Goal: Task Accomplishment & Management: Use online tool/utility

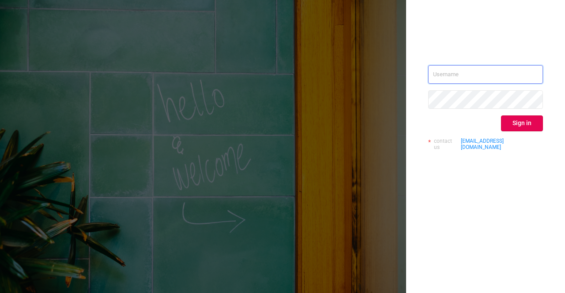
click at [463, 82] on input "text" at bounding box center [485, 74] width 115 height 19
type input "sheron@protected.media"
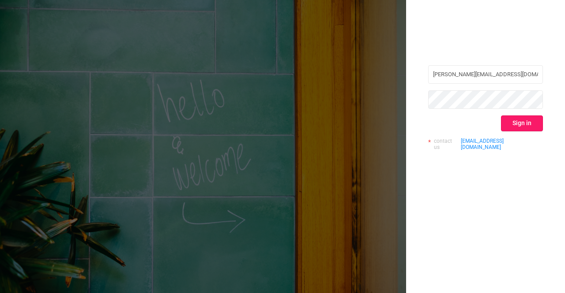
click at [509, 125] on button "Sign in" at bounding box center [522, 124] width 42 height 16
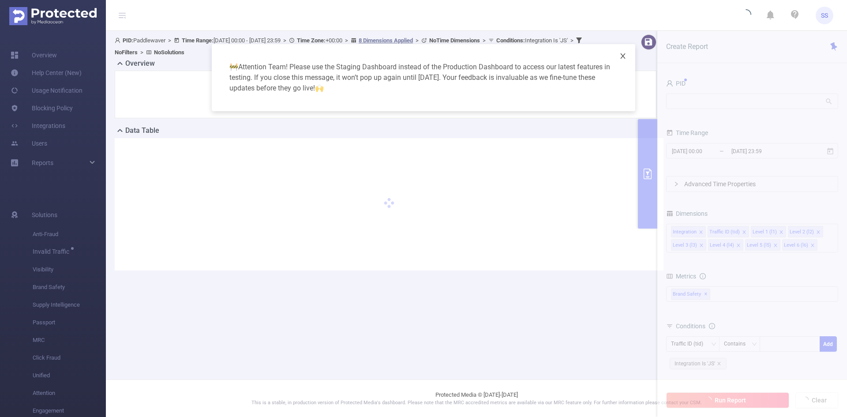
click at [564, 57] on icon "icon: close" at bounding box center [622, 55] width 5 height 5
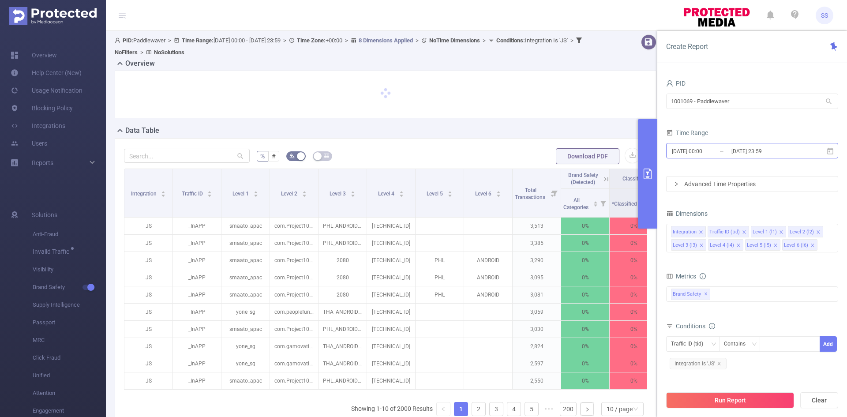
click at [564, 155] on input "2025-08-24 23:59" at bounding box center [765, 151] width 71 height 12
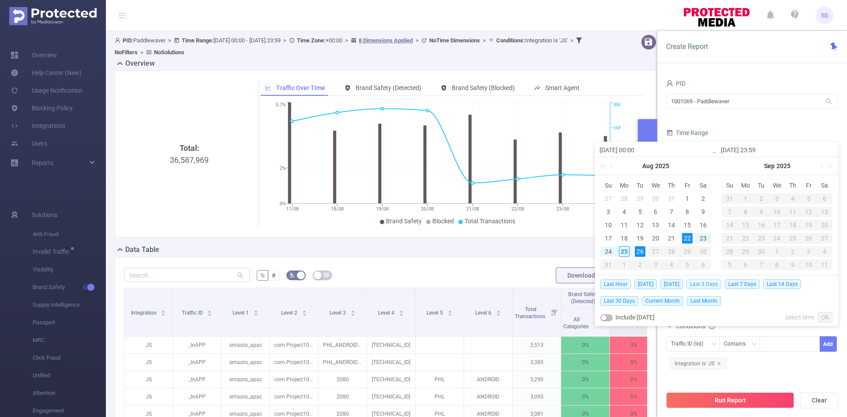
click at [564, 284] on span "Last 3 Days" at bounding box center [703, 284] width 35 height 10
type input "[DATE] 00:00"
type input "[DATE] 23:59"
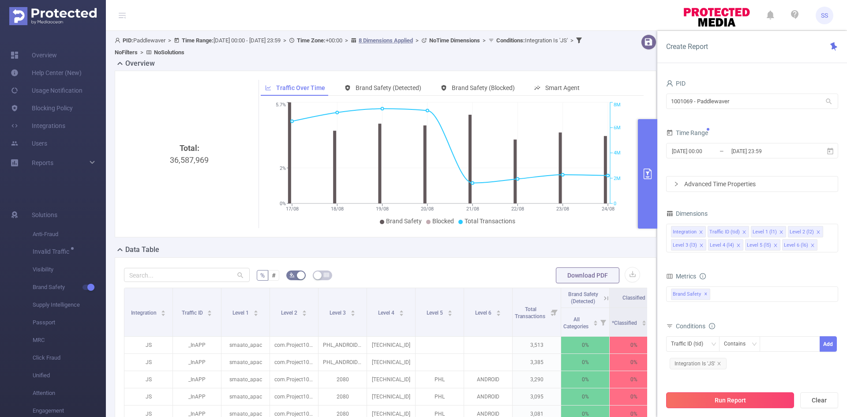
click at [564, 293] on button "Run Report" at bounding box center [730, 400] width 128 height 16
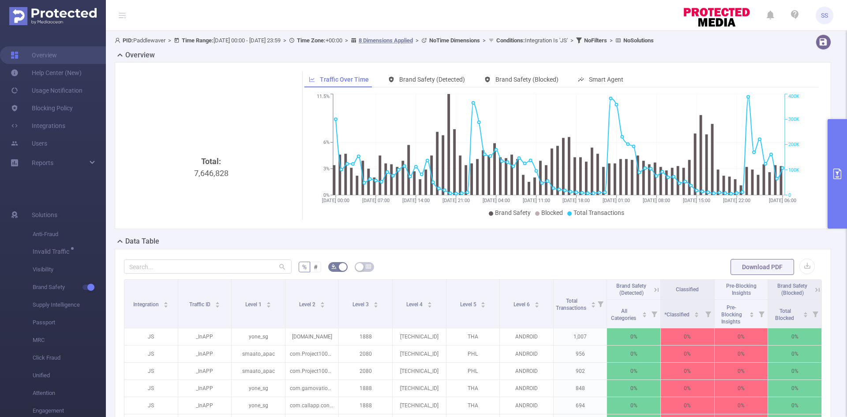
click at [564, 158] on button "primary" at bounding box center [836, 173] width 19 height 109
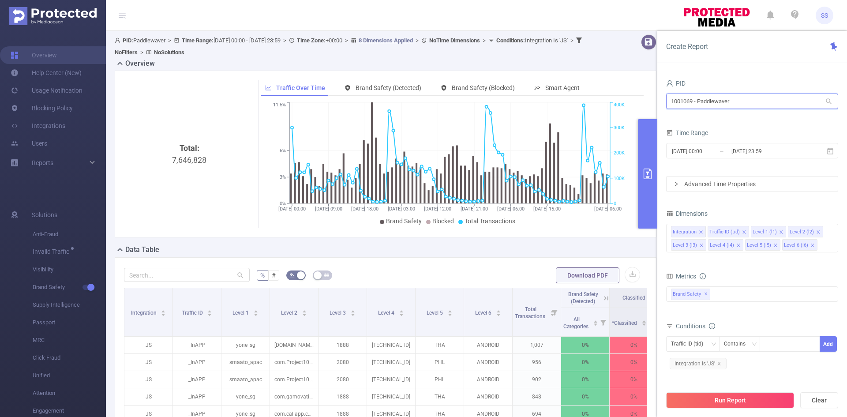
drag, startPoint x: 751, startPoint y: 97, endPoint x: 572, endPoint y: 105, distance: 178.8
click at [564, 102] on section "PID: Paddlewaver > Time Range: 2025-08-22 00:00 - 2025-08-25 23:59 > Time Zone:…" at bounding box center [476, 322] width 741 height 582
type input "eme"
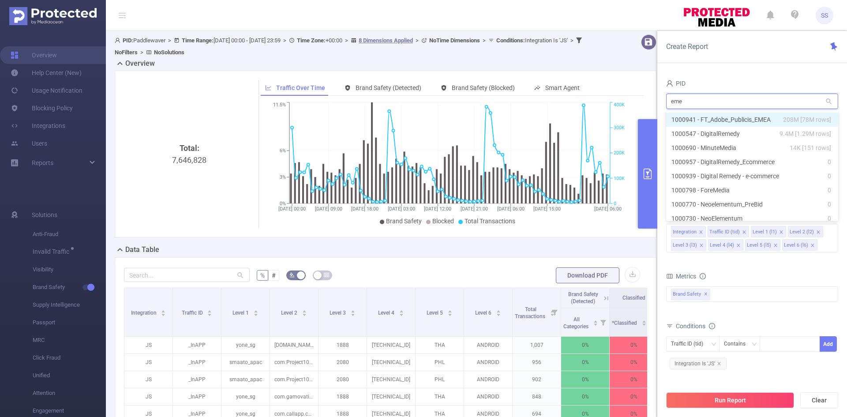
click at [564, 116] on li "1000941 - FT_Adobe_Publicis_EMEA 208M [78M rows]" at bounding box center [752, 119] width 172 height 14
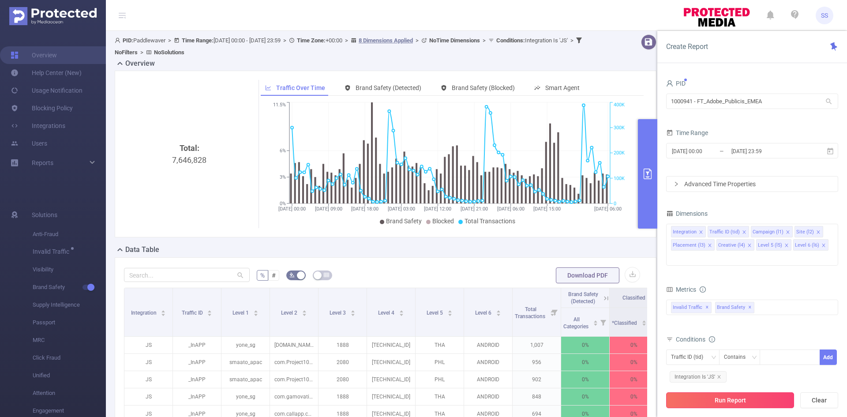
click at [564, 293] on button "Run Report" at bounding box center [730, 400] width 128 height 16
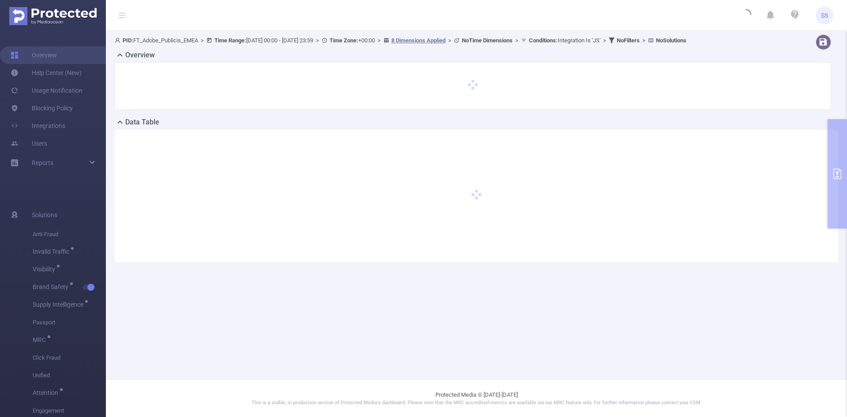
click at [121, 18] on icon at bounding box center [121, 17] width 5 height 0
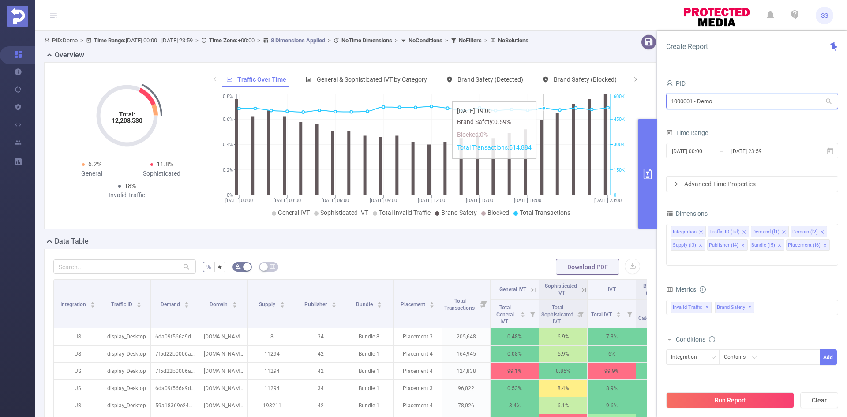
drag, startPoint x: 726, startPoint y: 98, endPoint x: 544, endPoint y: 97, distance: 182.2
click at [544, 97] on section "PID: Demo > Time Range: [DATE] 00:00 - [DATE] 23:59 > Time Zone: +00:00 > 8 Dim…" at bounding box center [441, 318] width 812 height 574
type input "[PERSON_NAME]"
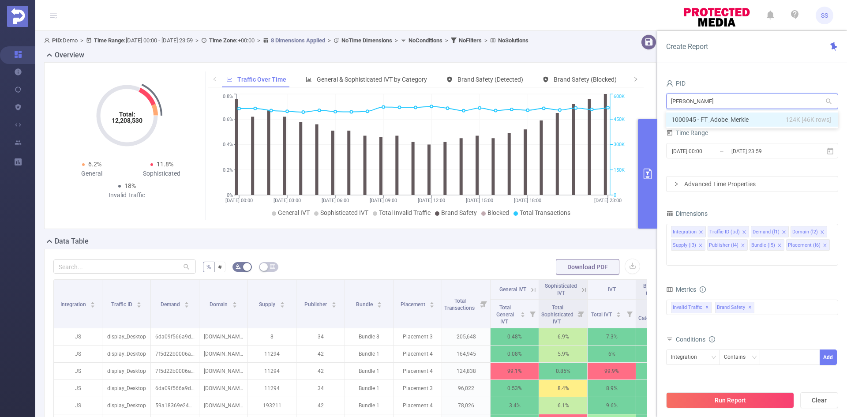
click at [718, 117] on li "1000945 - FT_Adobe_Merkle 124K [46K rows]" at bounding box center [752, 119] width 172 height 14
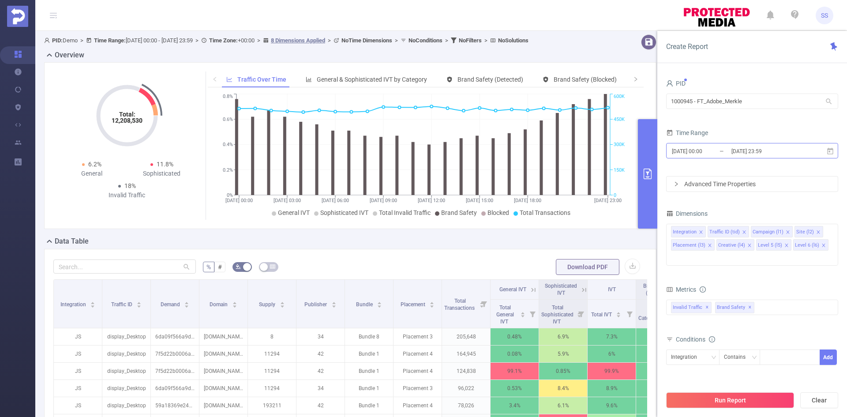
click at [723, 149] on input "[DATE] 00:00" at bounding box center [706, 151] width 71 height 12
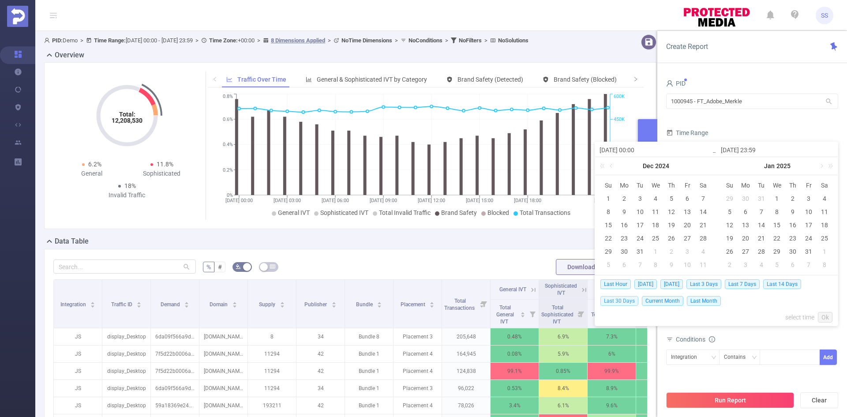
click at [623, 303] on span "Last 30 Days" at bounding box center [619, 301] width 38 height 10
type input "[DATE] 00:00"
type input "[DATE] 23:59"
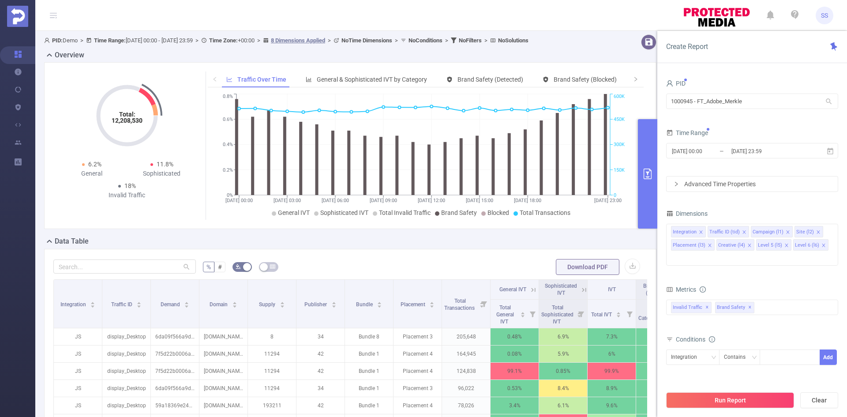
click at [714, 402] on button "Run Report" at bounding box center [730, 400] width 128 height 16
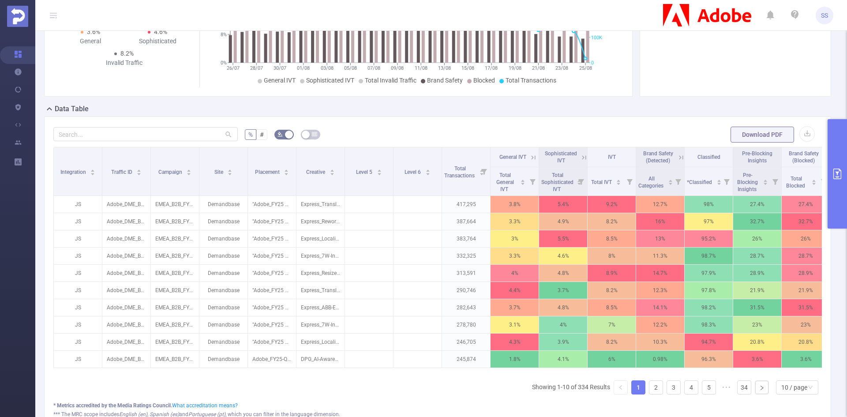
scroll to position [0, 17]
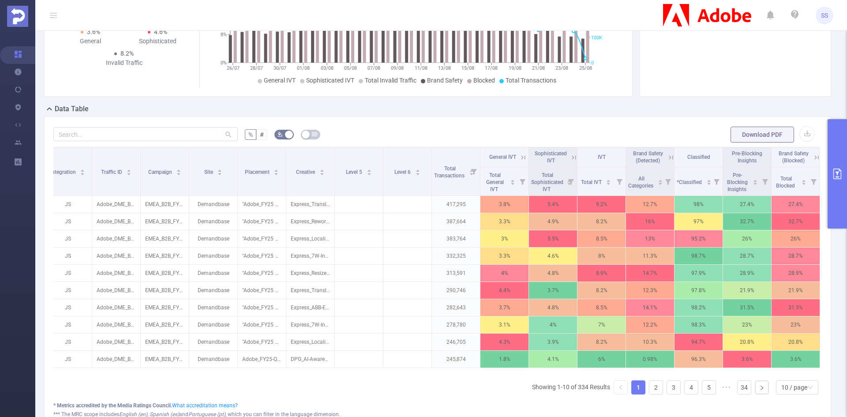
click at [812, 160] on icon at bounding box center [816, 157] width 8 height 8
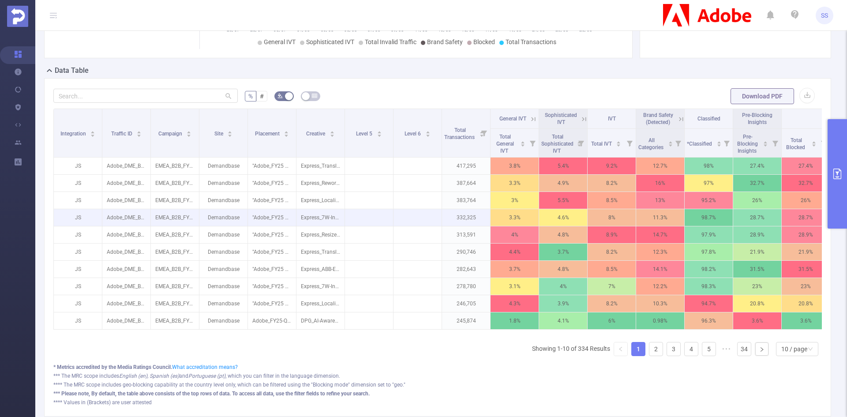
scroll to position [176, 0]
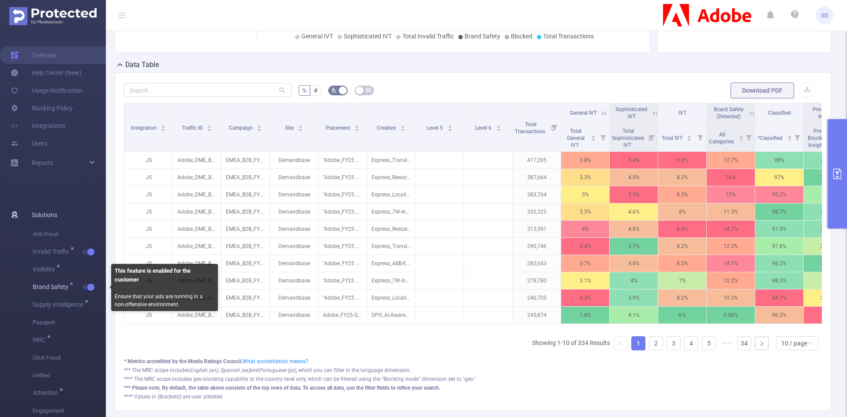
click at [85, 286] on span "button" at bounding box center [89, 287] width 11 height 4
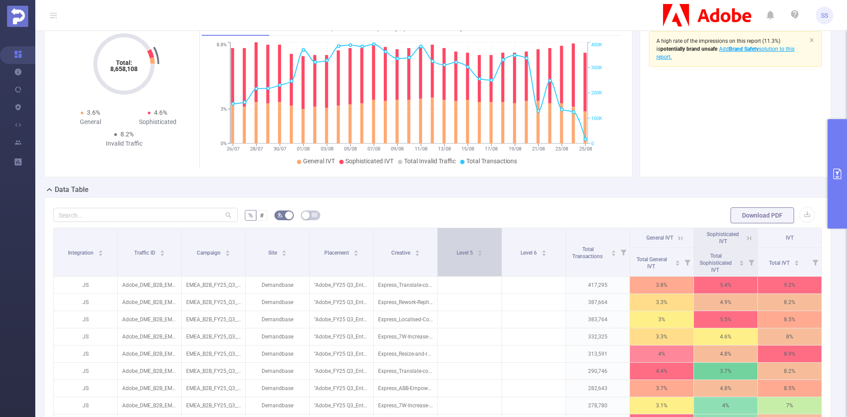
scroll to position [0, 0]
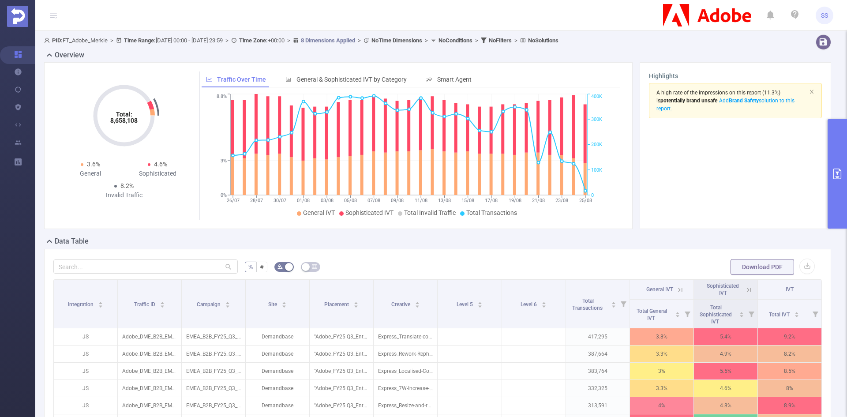
click at [834, 159] on button "primary" at bounding box center [836, 173] width 19 height 109
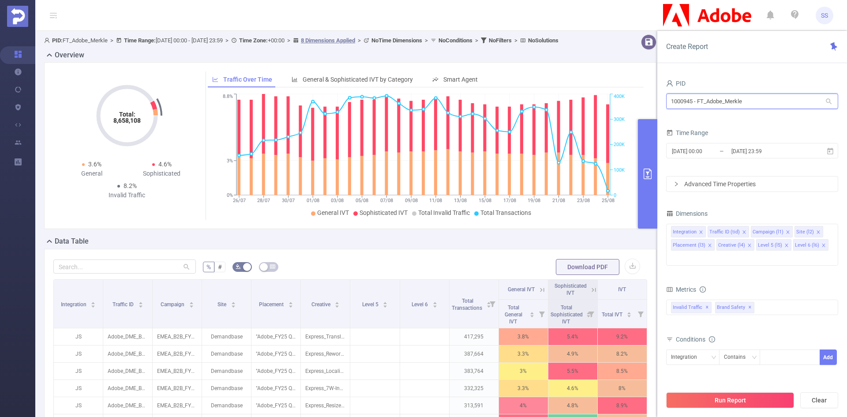
drag, startPoint x: 764, startPoint y: 104, endPoint x: 583, endPoint y: 95, distance: 181.5
click at [583, 95] on section "PID: FT_Adobe_Merkle > Time Range: [DATE] 00:00 - [DATE] 23:59 > Time Zone: +00…" at bounding box center [441, 304] width 812 height 547
type input "eme"
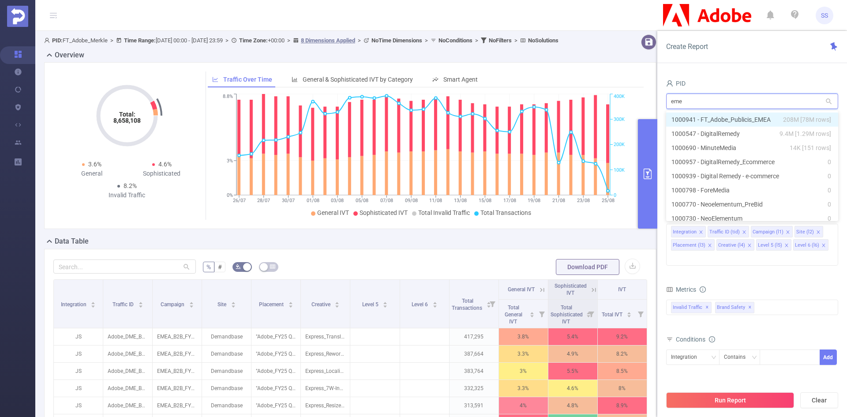
click at [744, 118] on li "1000941 - FT_Adobe_Publicis_EMEA 208M [78M rows]" at bounding box center [752, 119] width 172 height 14
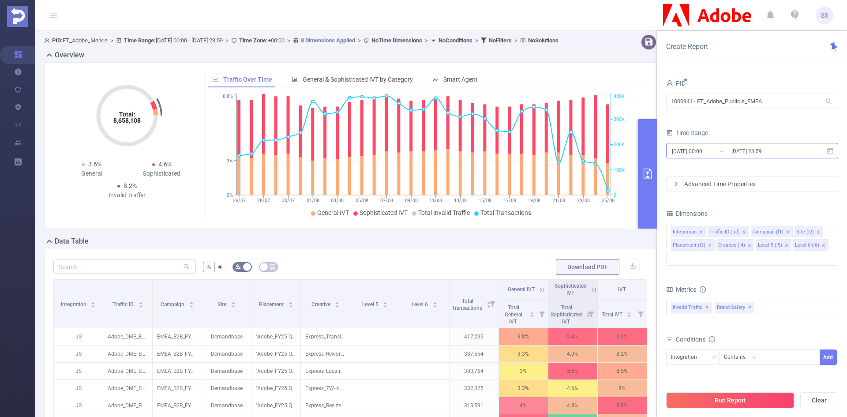
click at [737, 146] on input "[DATE] 23:59" at bounding box center [765, 151] width 71 height 12
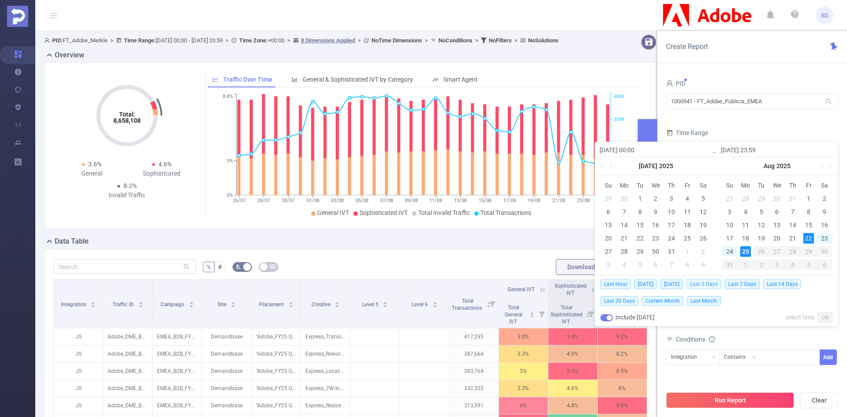
click at [714, 284] on span "Last 3 Days" at bounding box center [703, 284] width 35 height 10
type input "[DATE] 00:00"
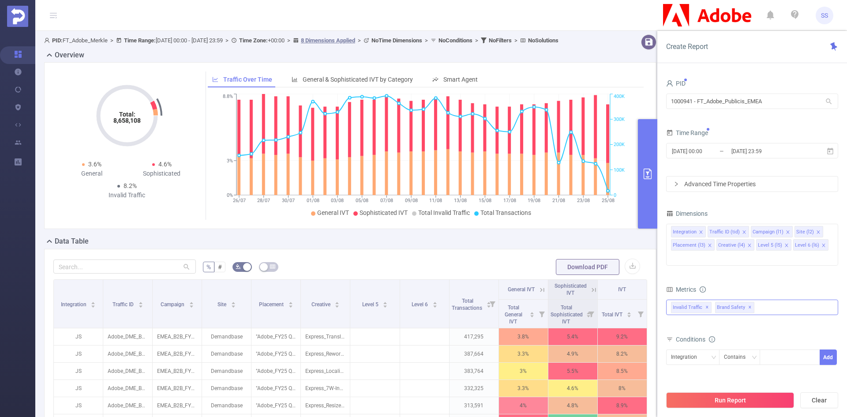
click at [706, 302] on span "✕" at bounding box center [707, 307] width 4 height 11
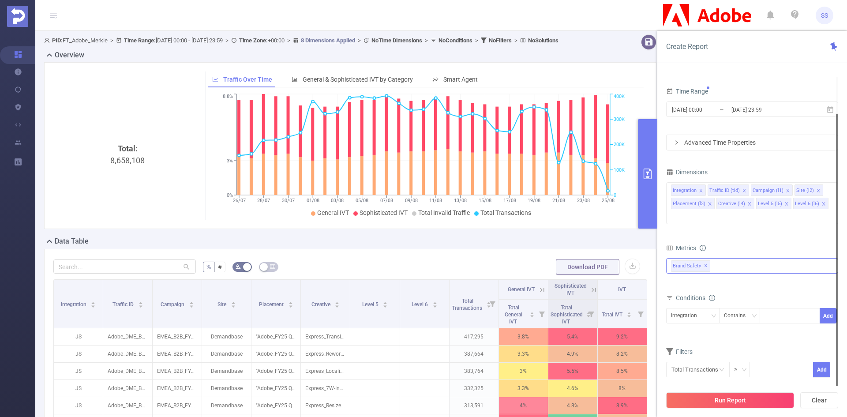
click at [743, 395] on button "Run Report" at bounding box center [730, 400] width 128 height 16
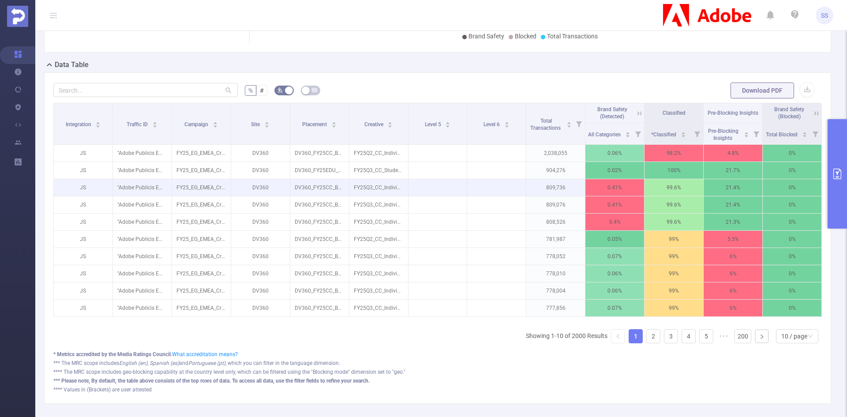
scroll to position [44, 0]
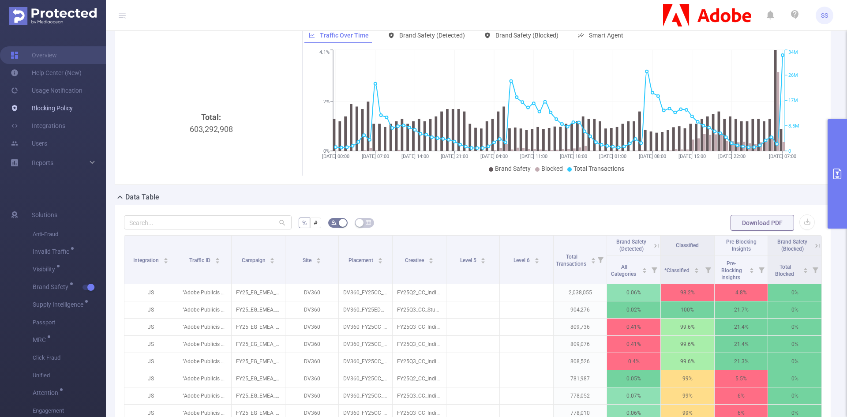
click at [59, 108] on link "Blocking Policy" at bounding box center [42, 108] width 62 height 18
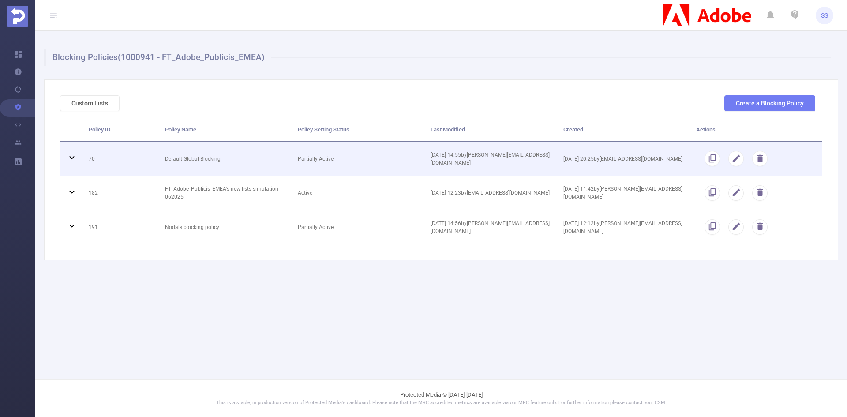
click at [182, 154] on td "Default Global Blocking" at bounding box center [224, 159] width 133 height 34
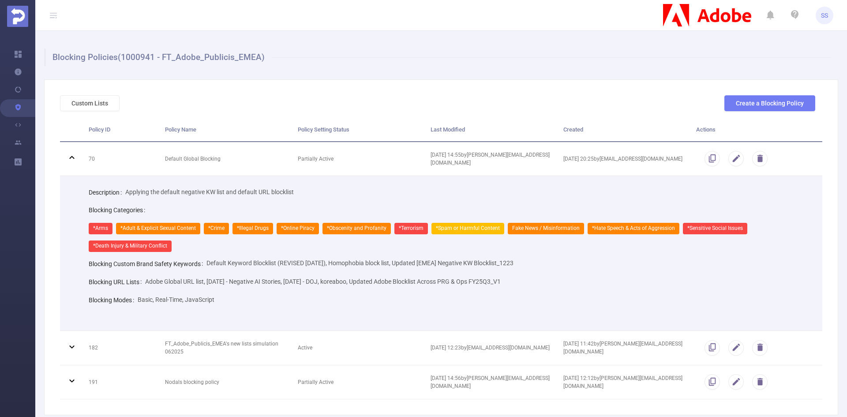
scroll to position [44, 0]
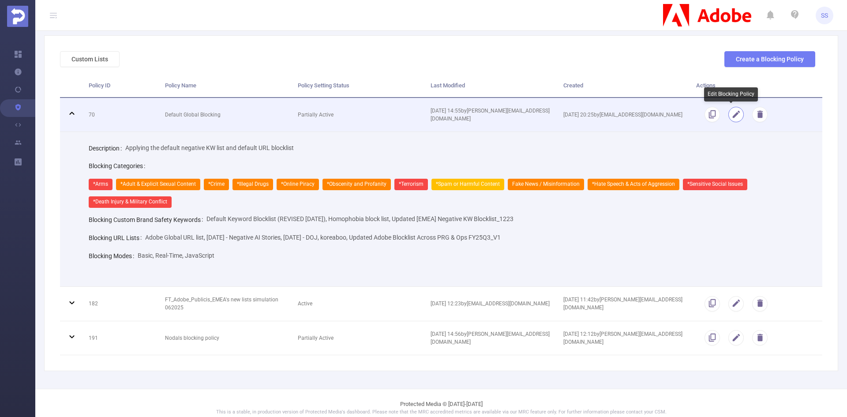
click at [733, 116] on button "button" at bounding box center [735, 114] width 15 height 15
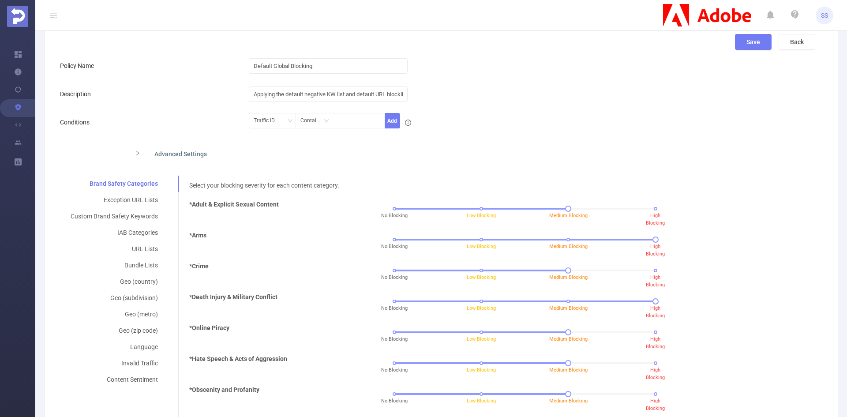
scroll to position [46, 0]
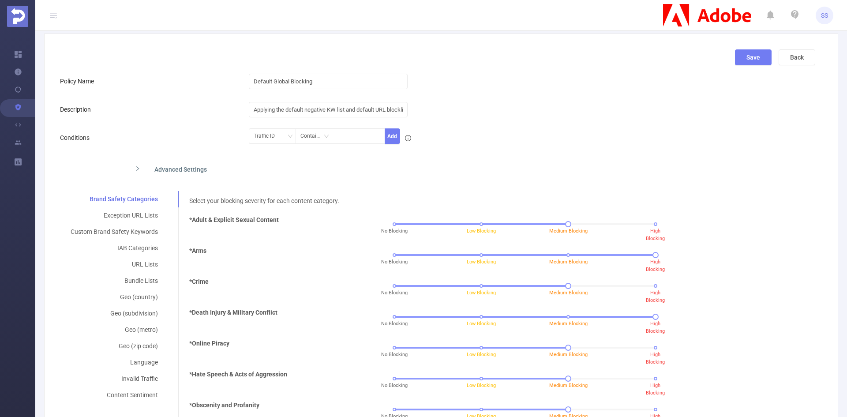
click at [179, 171] on div "Advanced Settings" at bounding box center [354, 168] width 453 height 19
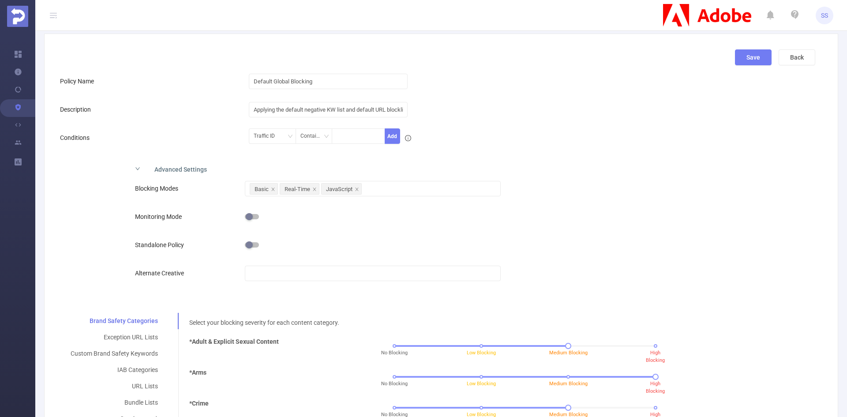
click at [184, 167] on div "Advanced Settings" at bounding box center [354, 168] width 453 height 19
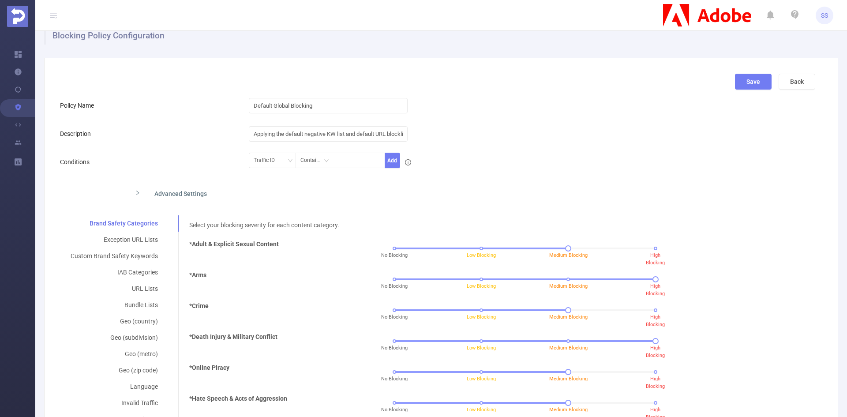
scroll to position [0, 0]
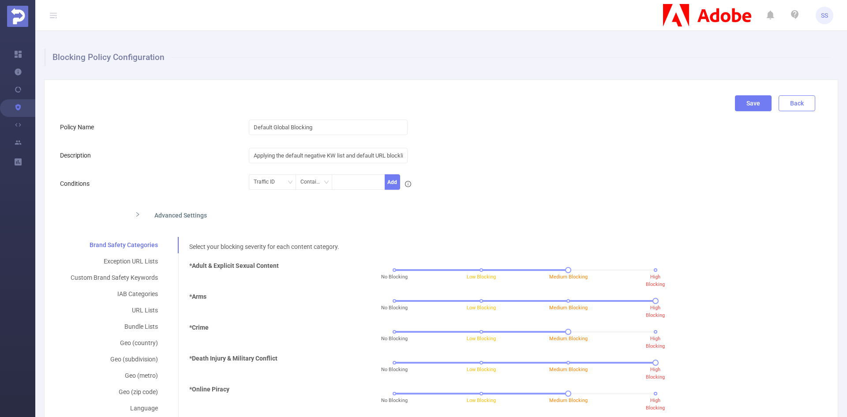
click at [789, 108] on button "Back" at bounding box center [796, 103] width 37 height 16
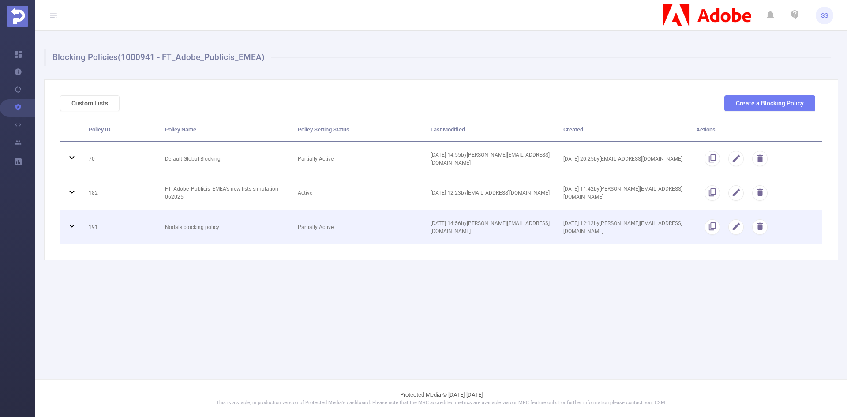
click at [166, 230] on td "Nodals blocking policy" at bounding box center [224, 227] width 133 height 34
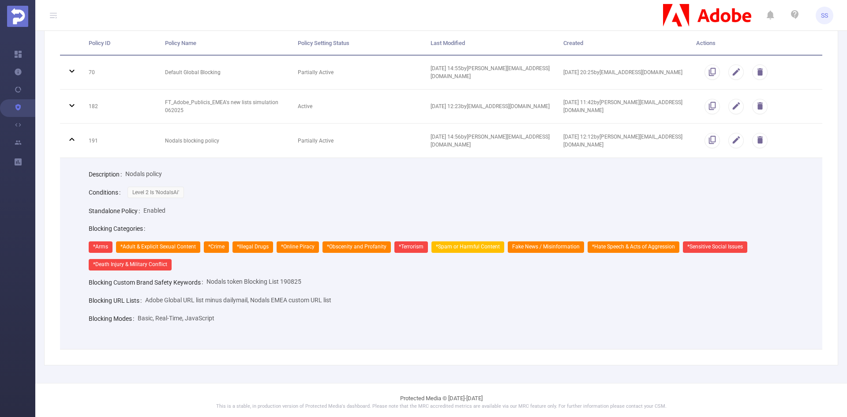
scroll to position [87, 0]
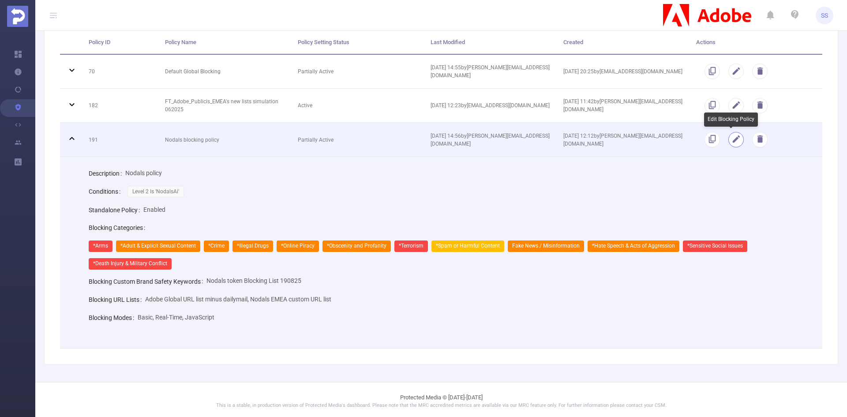
click at [737, 143] on button "button" at bounding box center [735, 139] width 15 height 15
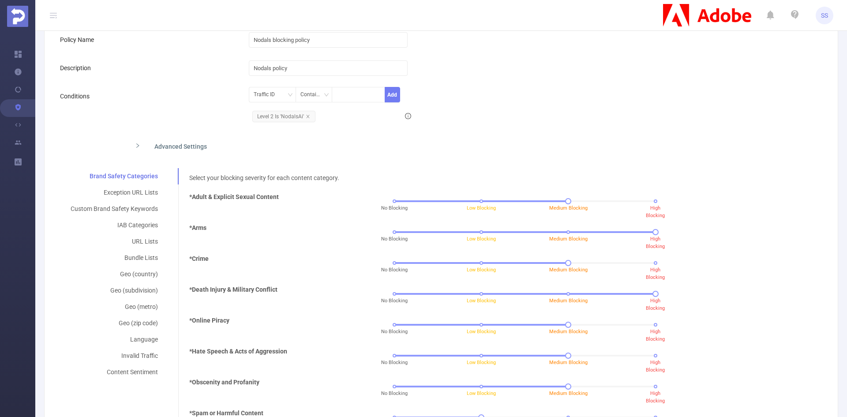
click at [166, 144] on div "Advanced Settings" at bounding box center [354, 145] width 453 height 19
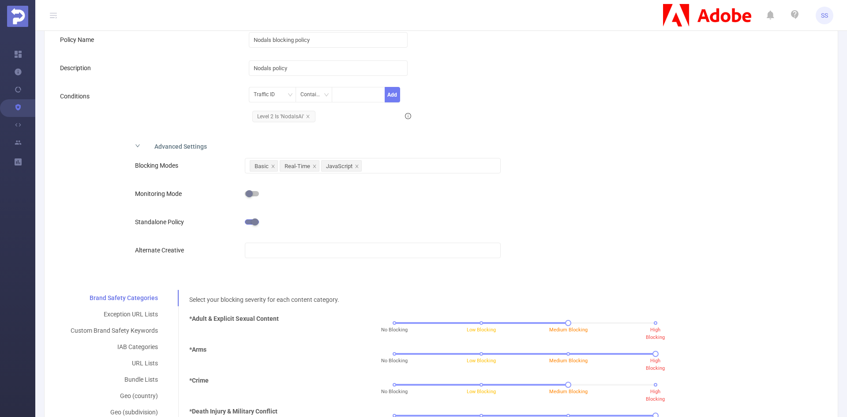
click at [166, 144] on div "Advanced Settings" at bounding box center [354, 145] width 453 height 19
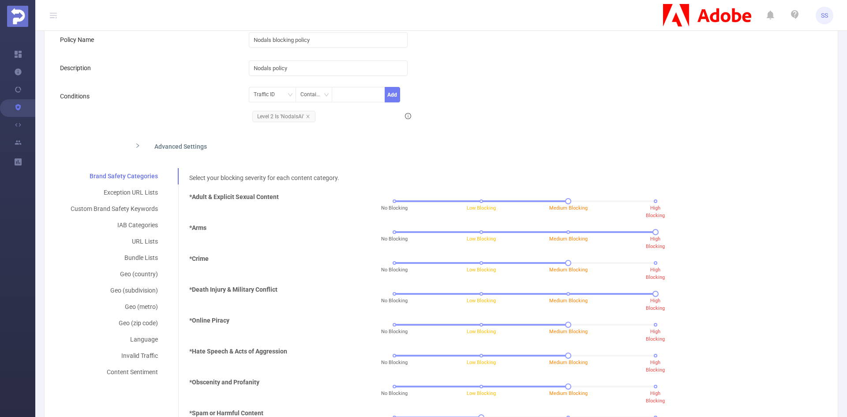
click at [166, 144] on div "Advanced Settings" at bounding box center [354, 145] width 453 height 19
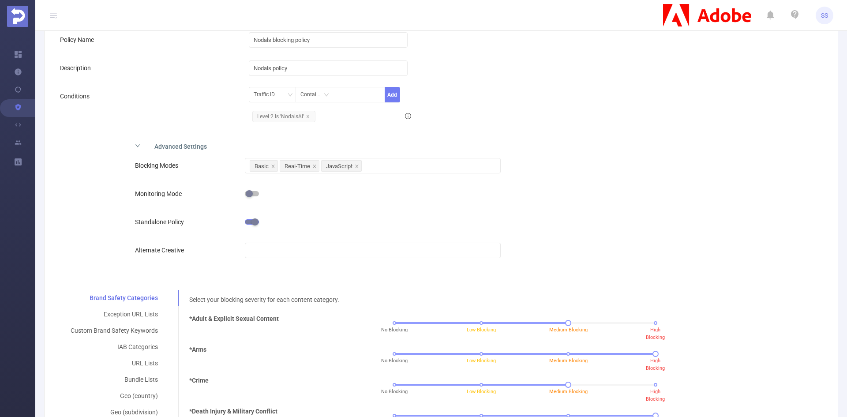
click at [186, 144] on div "Advanced Settings" at bounding box center [354, 145] width 453 height 19
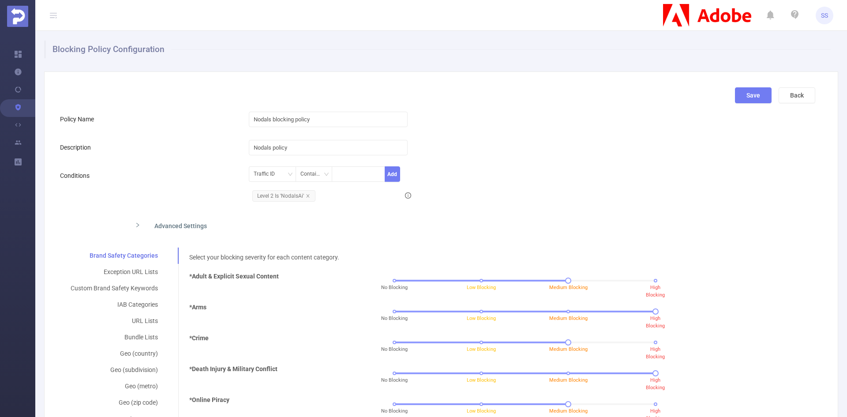
scroll to position [0, 0]
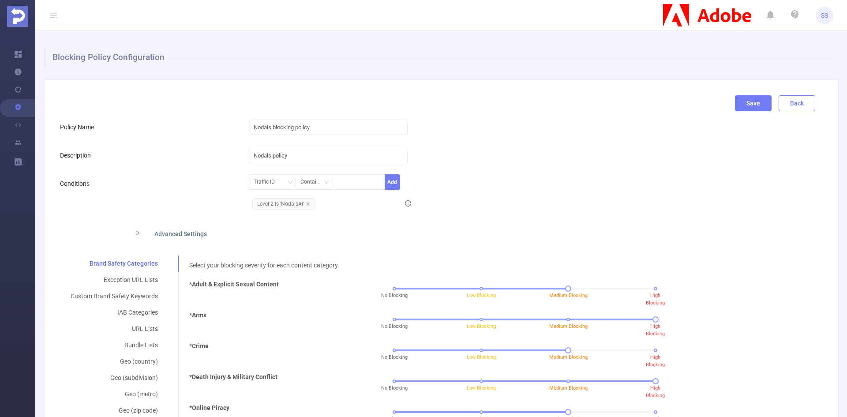
click at [798, 109] on button "Back" at bounding box center [796, 103] width 37 height 16
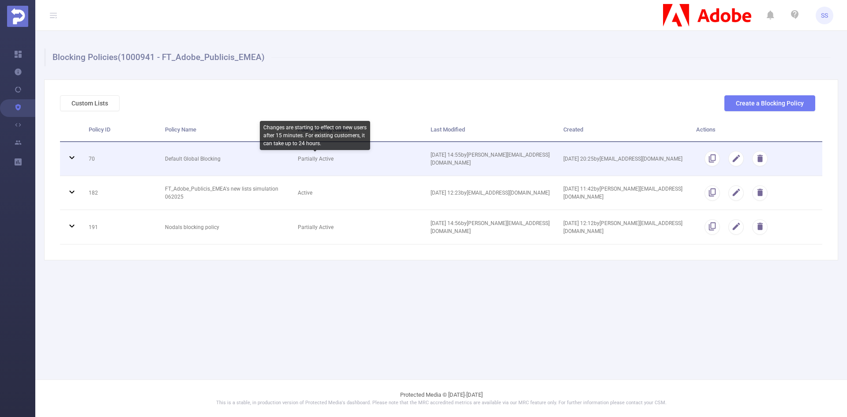
click at [298, 165] on td "Partially Active" at bounding box center [357, 159] width 133 height 34
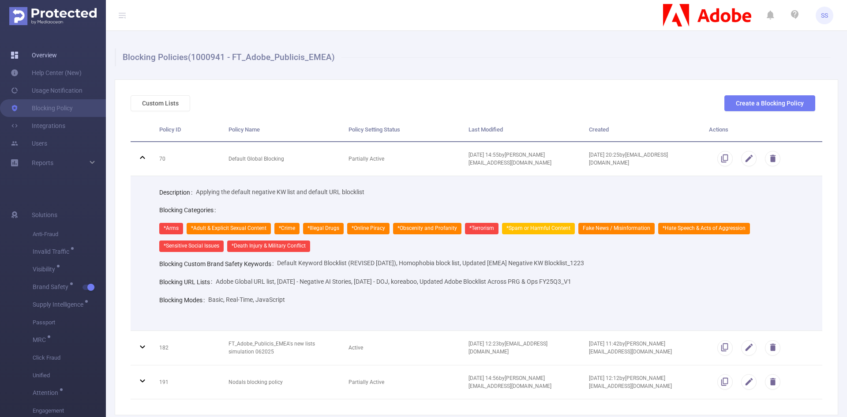
click at [56, 54] on link "Overview" at bounding box center [34, 55] width 46 height 18
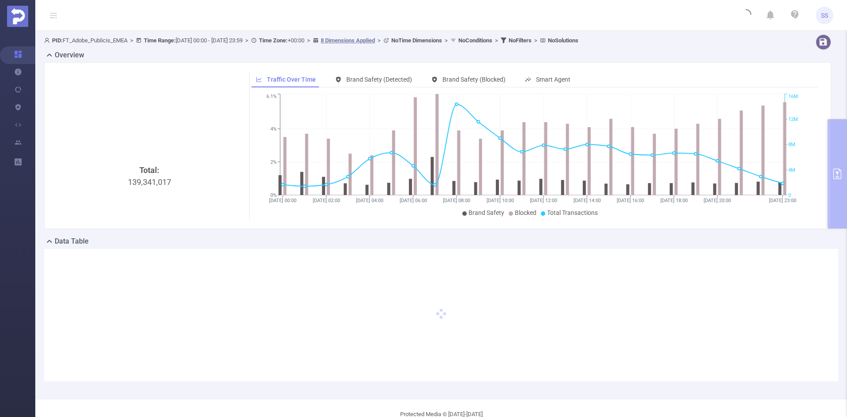
type input "[DATE] 00:00"
type input "[DATE] 23:59"
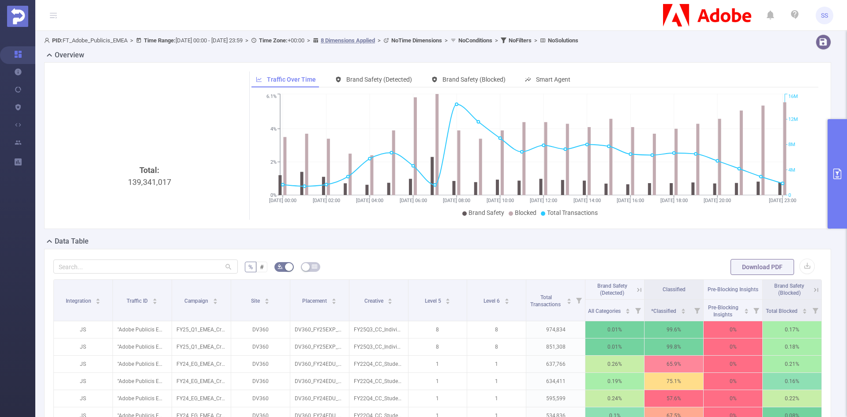
click at [844, 132] on button "primary" at bounding box center [836, 173] width 19 height 109
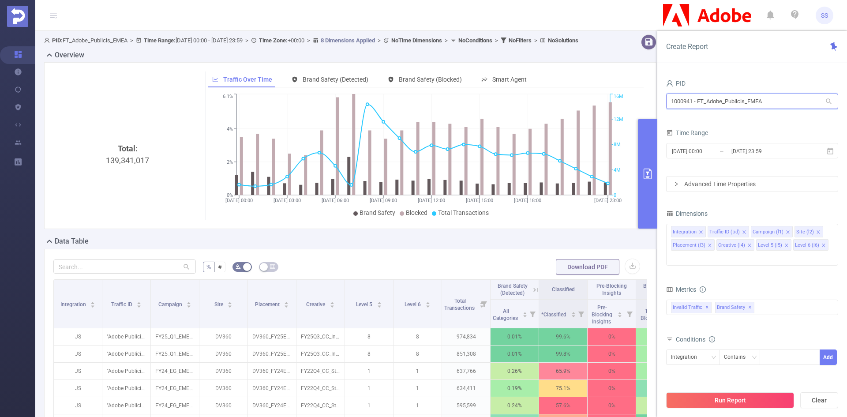
drag, startPoint x: 787, startPoint y: 106, endPoint x: 619, endPoint y: 111, distance: 168.1
click at [619, 111] on section "PID: FT_Adobe_Publicis_EMEA > Time Range: [DATE] 00:00 - [DATE] 23:59 > Time Zo…" at bounding box center [441, 318] width 812 height 574
type input "jp"
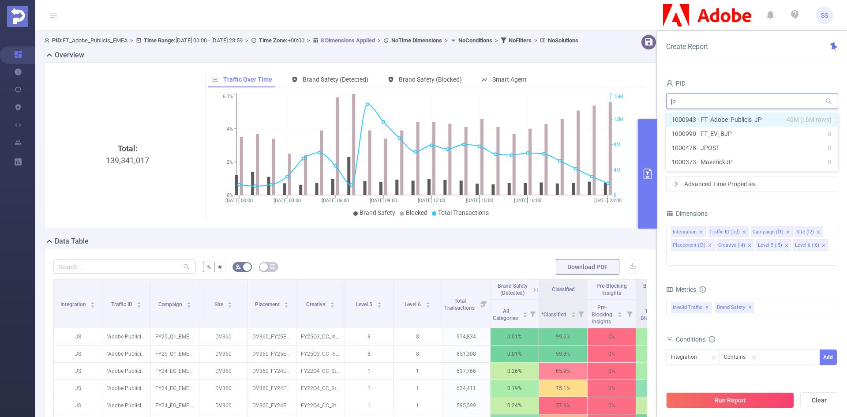
click at [749, 119] on li "1000943 - FT_Adobe_Publicis_JP 40M [16M rows]" at bounding box center [752, 119] width 172 height 14
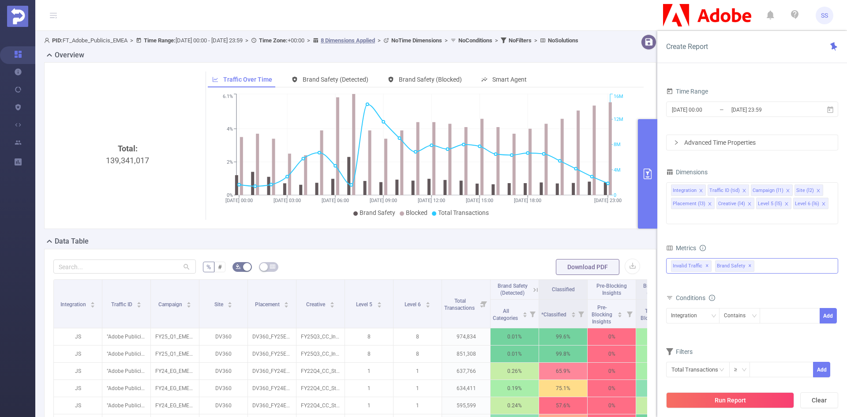
click at [706, 261] on span "✕" at bounding box center [707, 266] width 4 height 11
click at [738, 111] on input "[DATE] 23:59" at bounding box center [765, 110] width 71 height 12
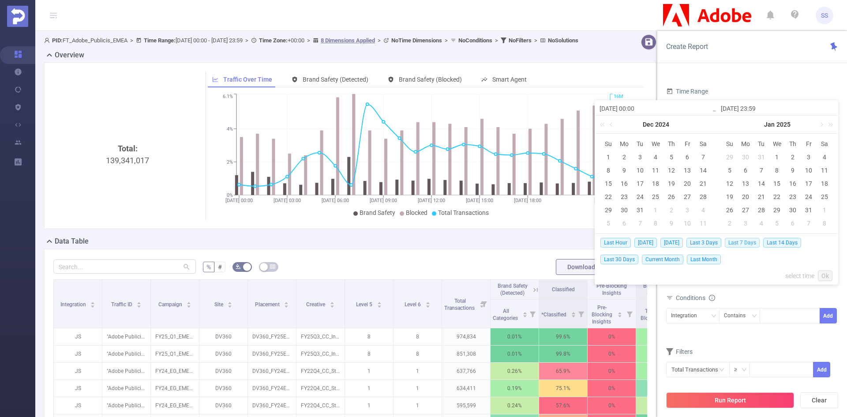
click at [740, 240] on span "Last 7 Days" at bounding box center [742, 243] width 35 height 10
type input "[DATE] 00:00"
type input "[DATE] 23:59"
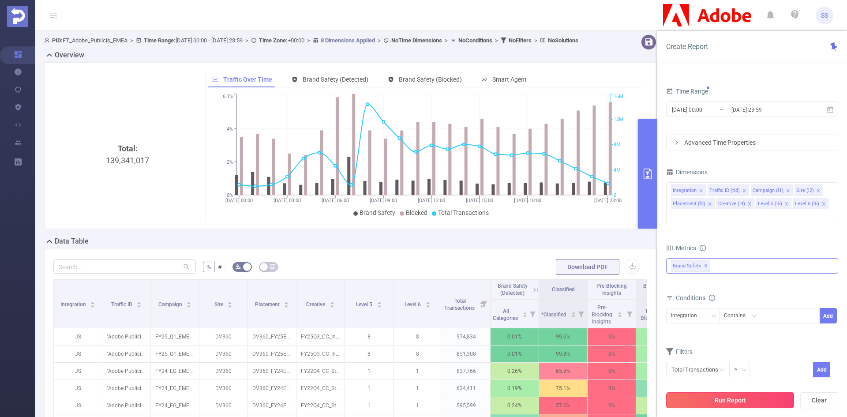
click at [735, 404] on button "Run Report" at bounding box center [730, 400] width 128 height 16
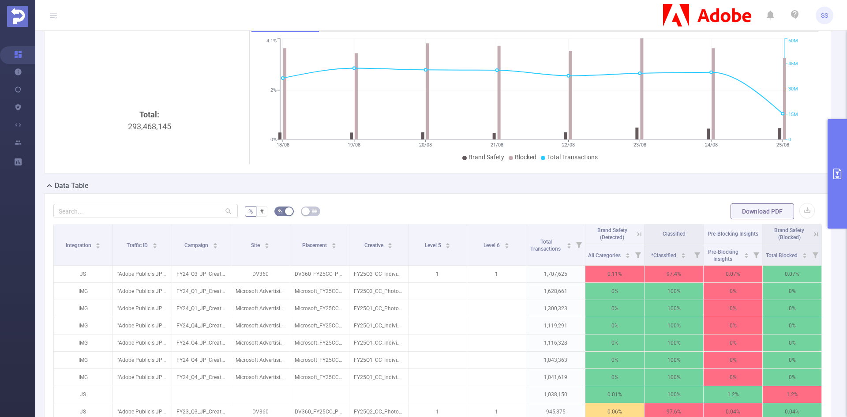
scroll to position [132, 0]
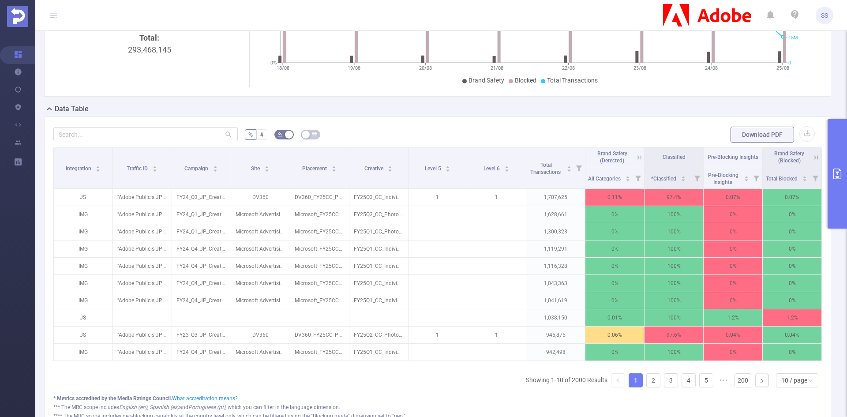
click at [812, 154] on icon at bounding box center [816, 157] width 8 height 8
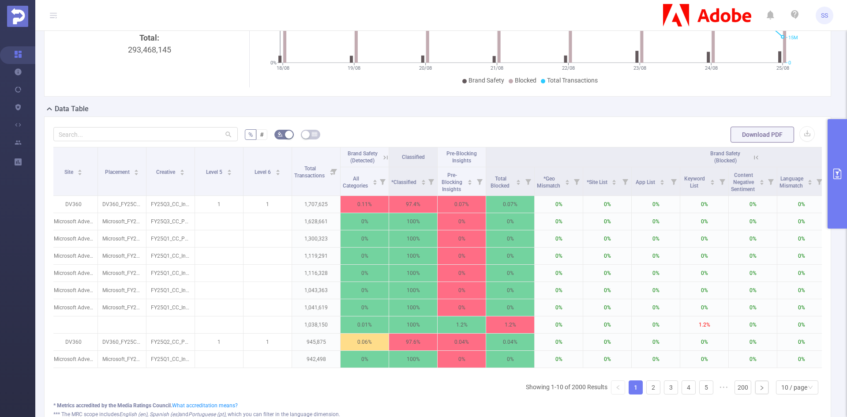
scroll to position [0, 308]
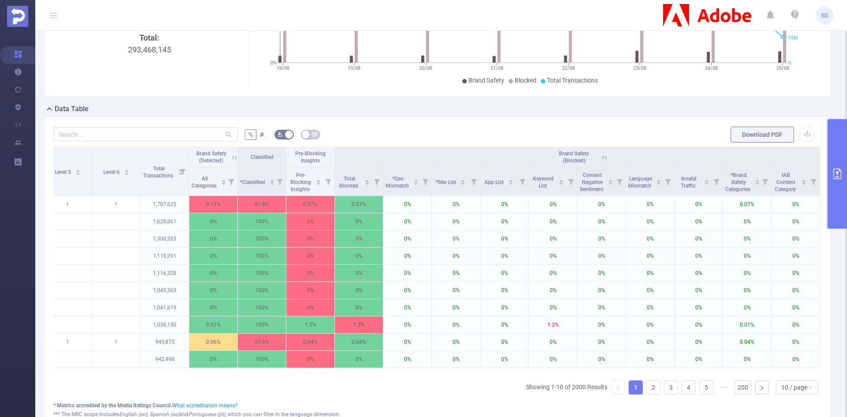
click at [601, 153] on icon at bounding box center [605, 157] width 8 height 8
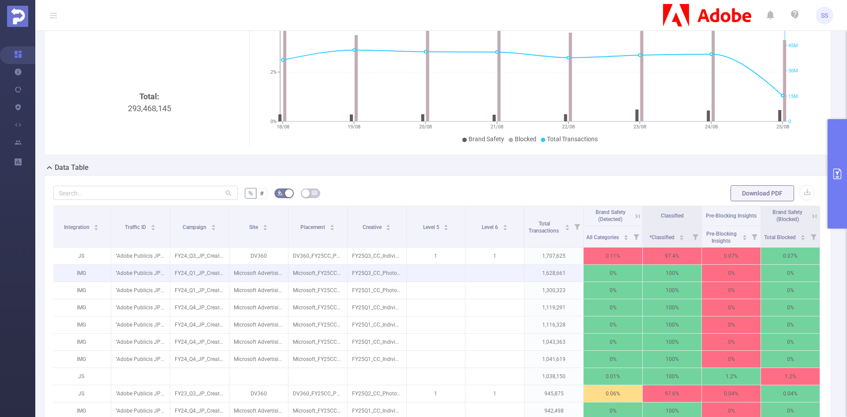
scroll to position [0, 0]
